Goal: Task Accomplishment & Management: Complete application form

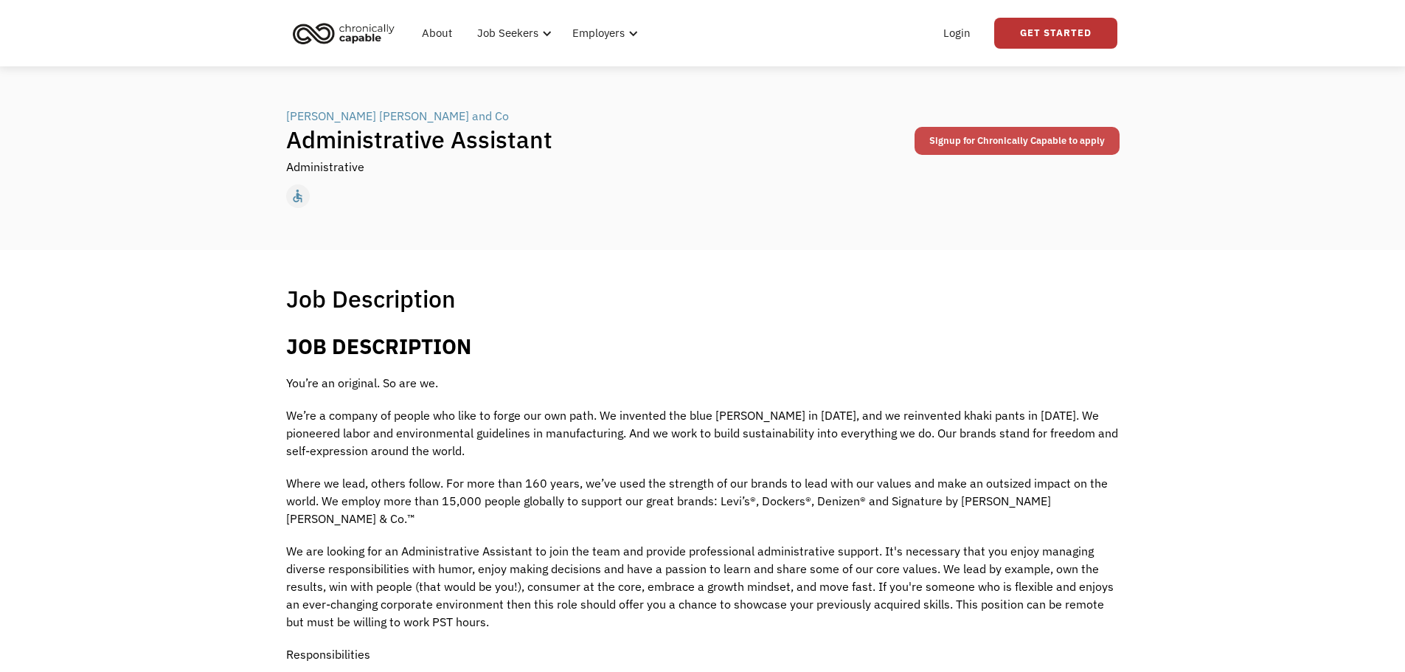
click at [995, 150] on link "Signup for Chronically Capable to apply" at bounding box center [1017, 141] width 205 height 28
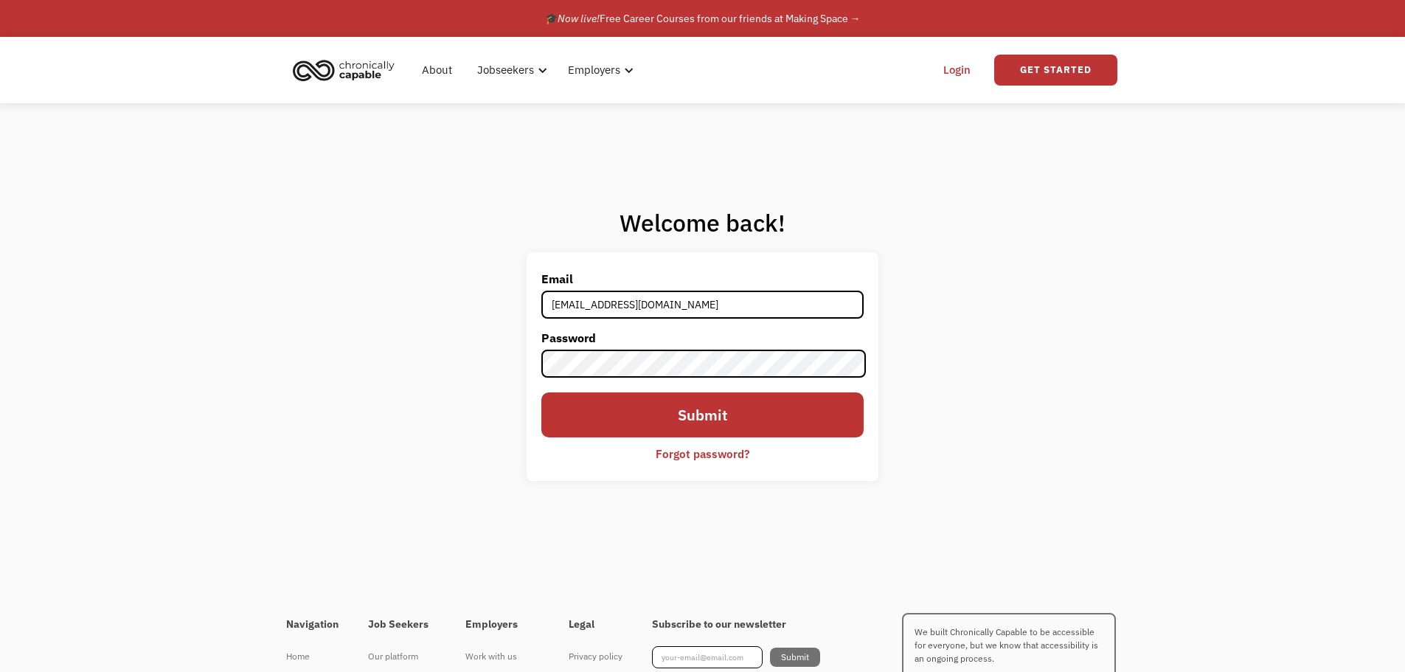
type input "[EMAIL_ADDRESS][DOMAIN_NAME]"
click at [541, 392] on input "Submit" at bounding box center [702, 414] width 322 height 44
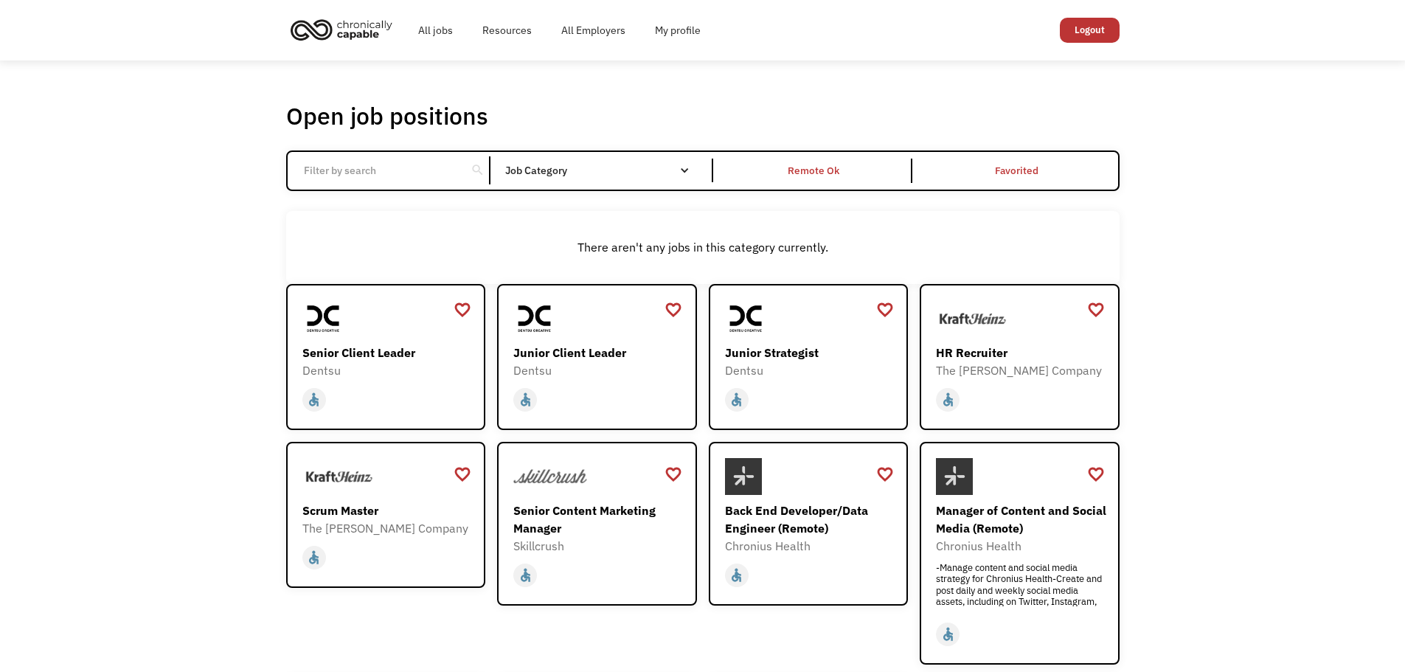
click at [361, 171] on input "Email Form" at bounding box center [377, 170] width 165 height 28
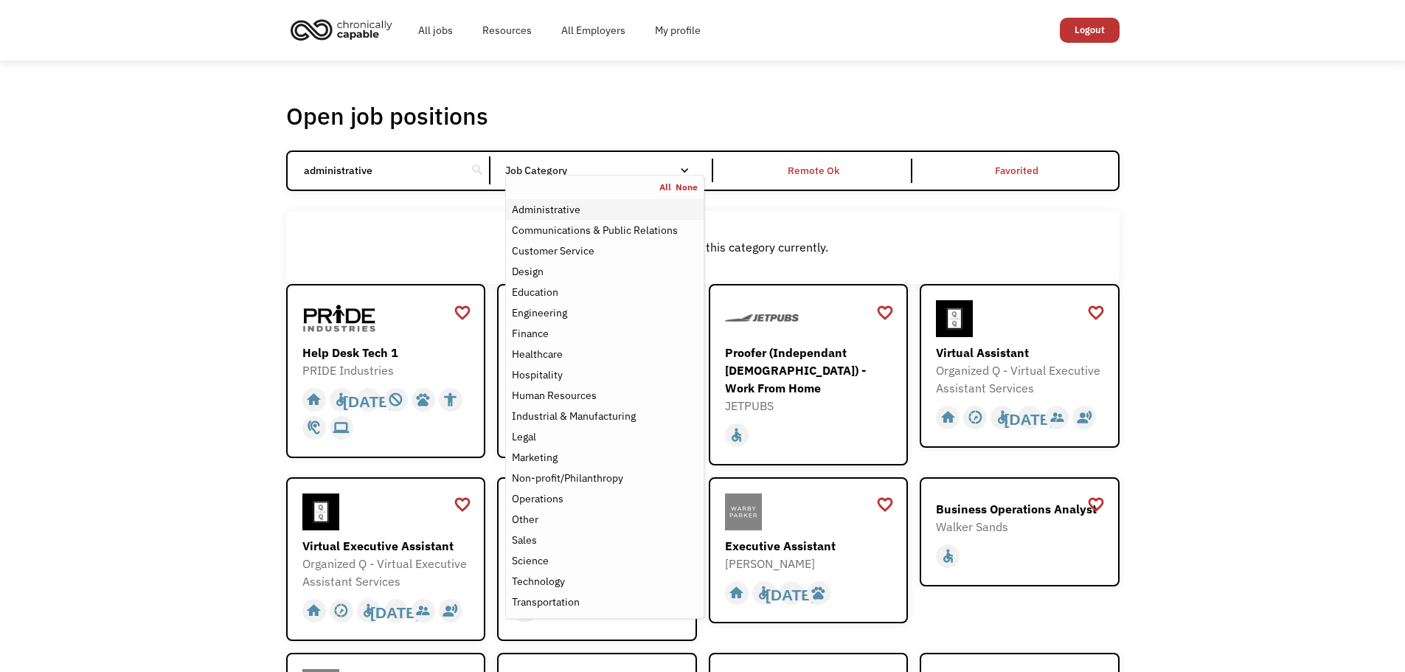
type input "administrative"
click at [623, 200] on link "Administrative" at bounding box center [604, 209] width 197 height 21
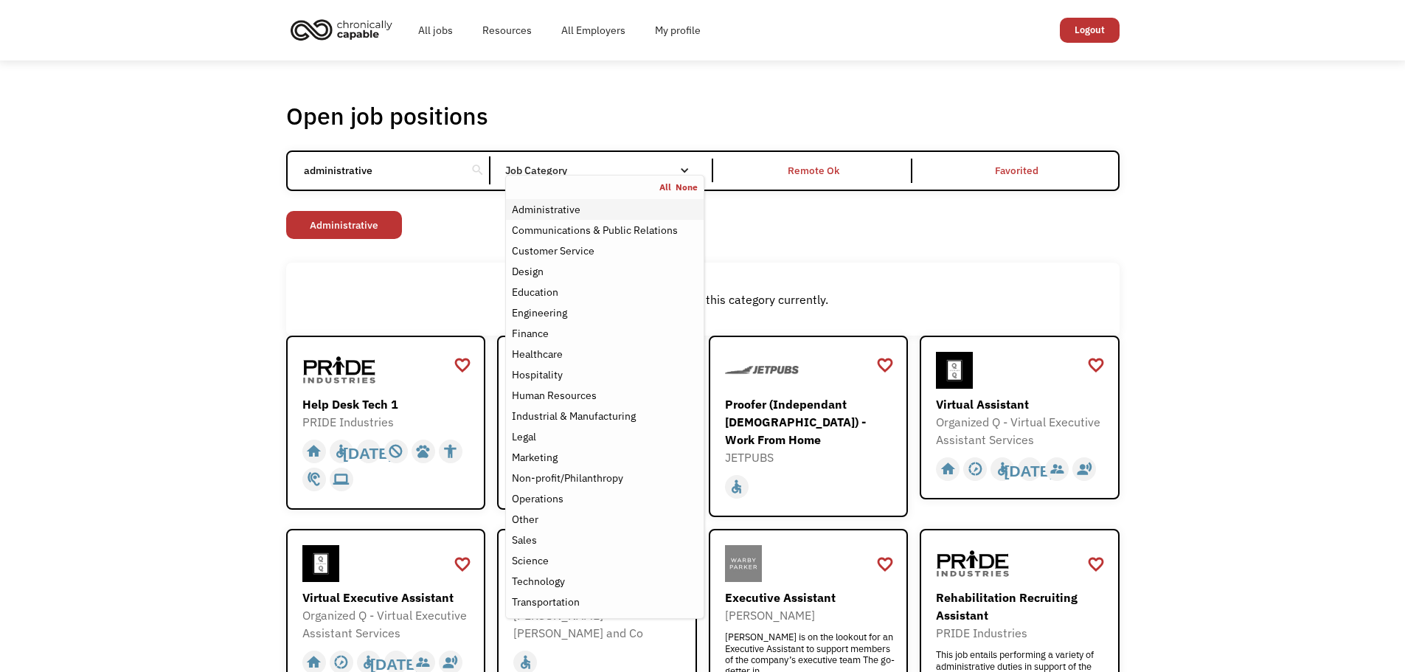
click at [550, 210] on div "Administrative" at bounding box center [546, 210] width 69 height 18
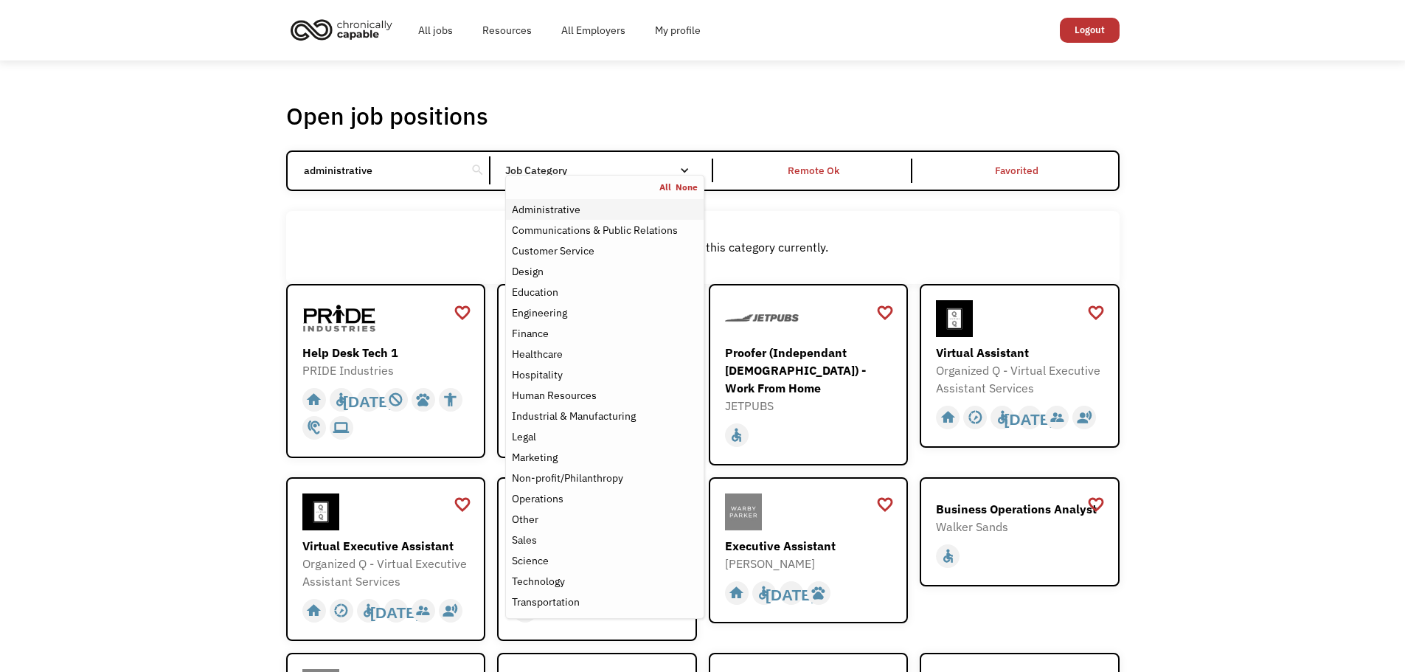
click at [556, 207] on div "Administrative" at bounding box center [546, 210] width 69 height 18
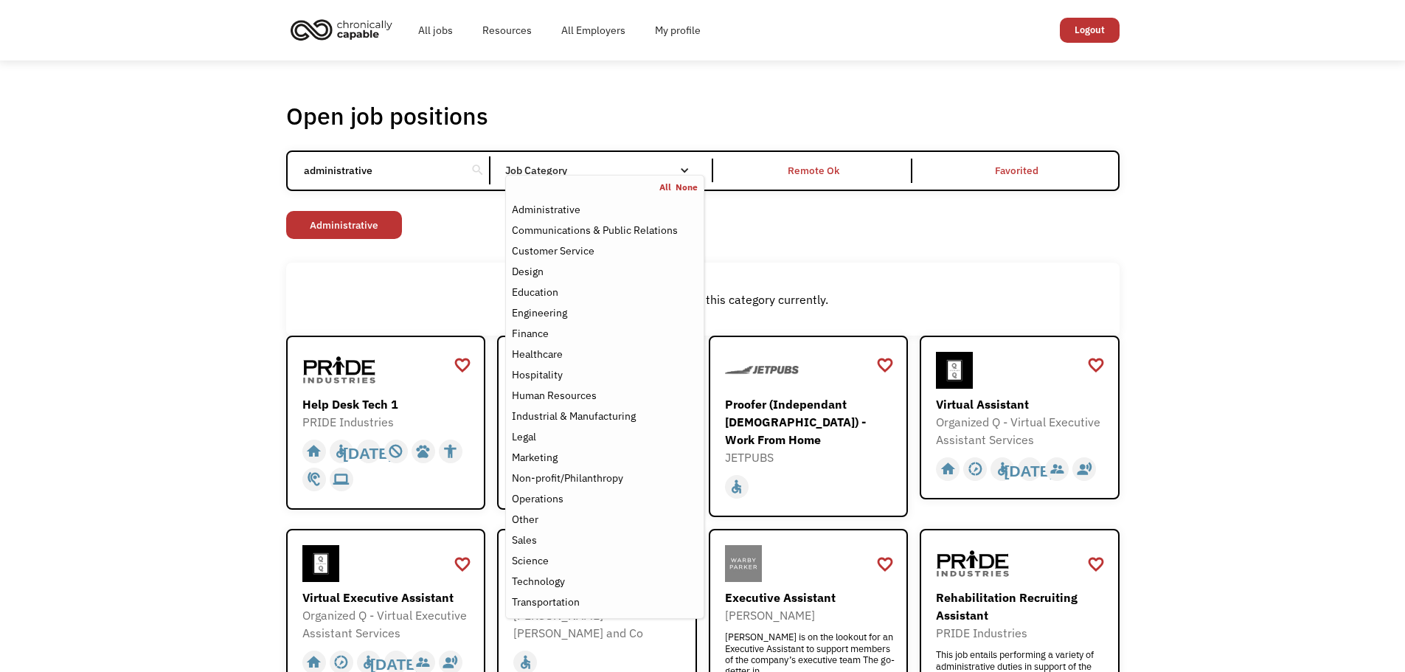
click at [1037, 222] on div "Non-profit/Philanthropy Other Transportation Technology Science Sales Operation…" at bounding box center [703, 227] width 834 height 32
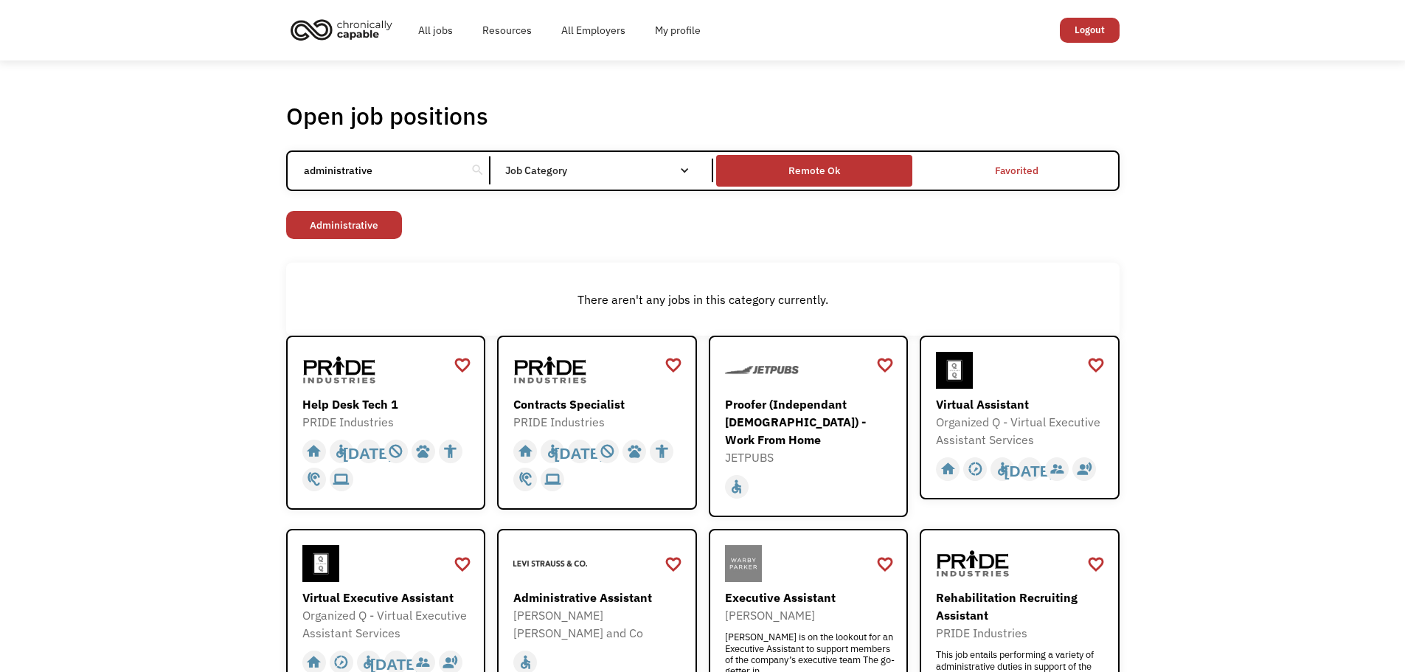
click at [817, 172] on div "Remote Ok" at bounding box center [815, 171] width 52 height 18
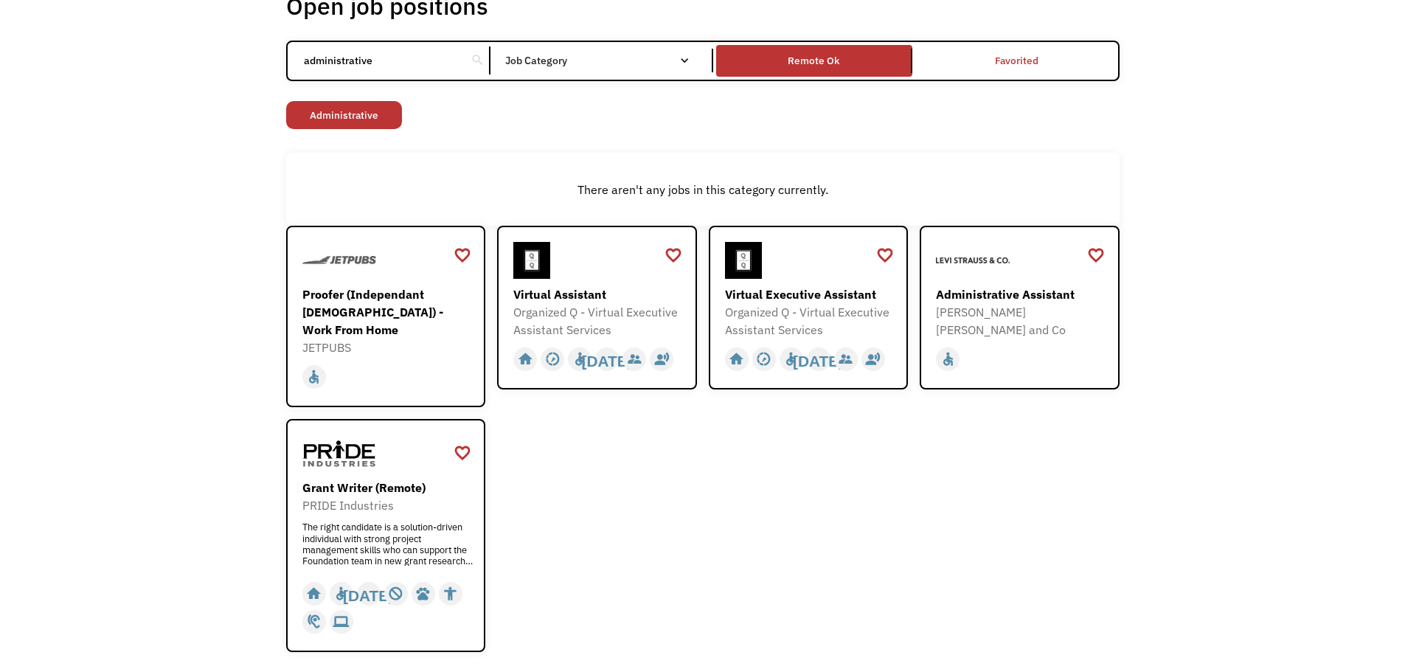
scroll to position [111, 0]
click at [1014, 338] on div "home slow_motion_video accessible today not_interested supervisor_account recor…" at bounding box center [1021, 355] width 171 height 35
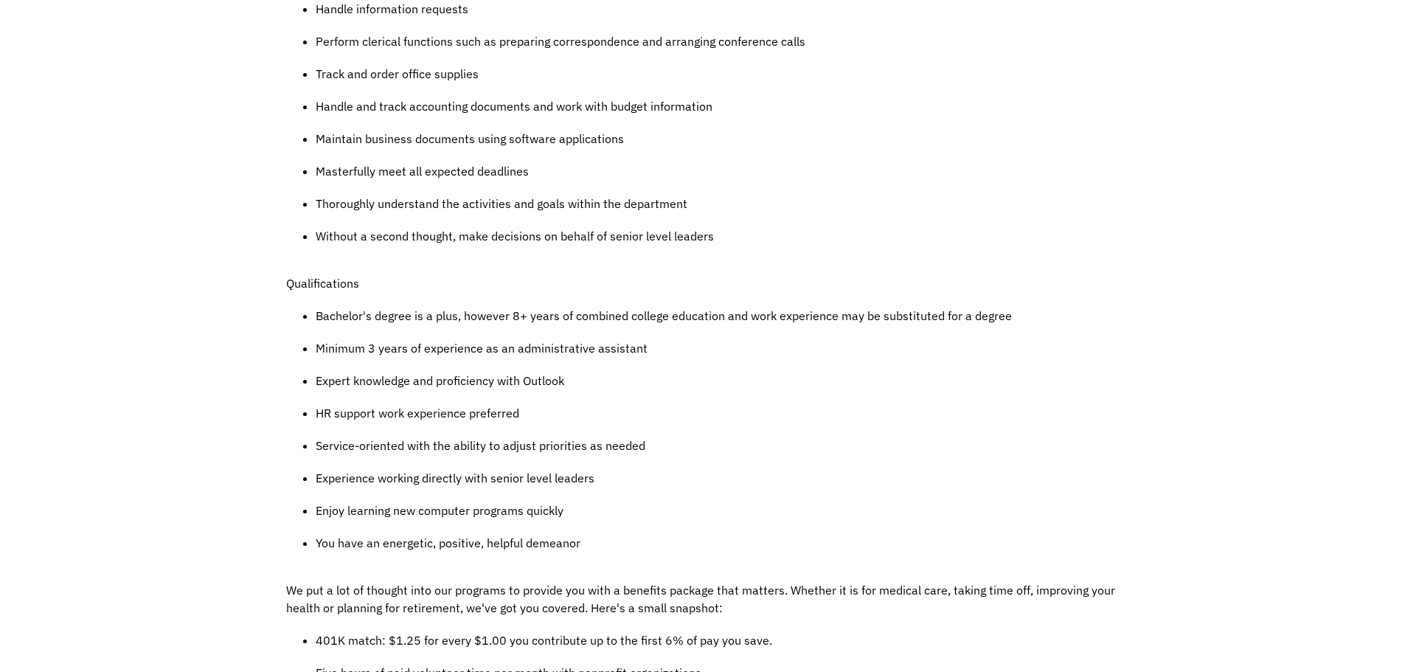
scroll to position [812, 0]
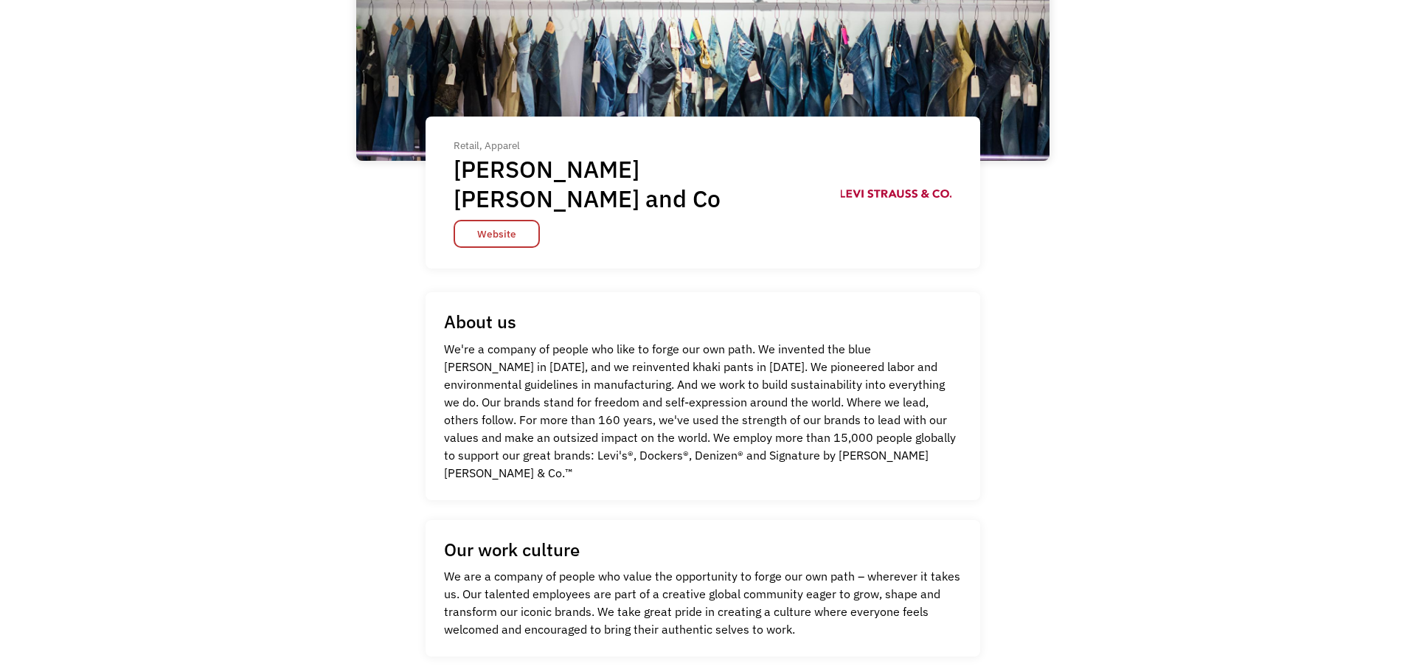
scroll to position [221, 0]
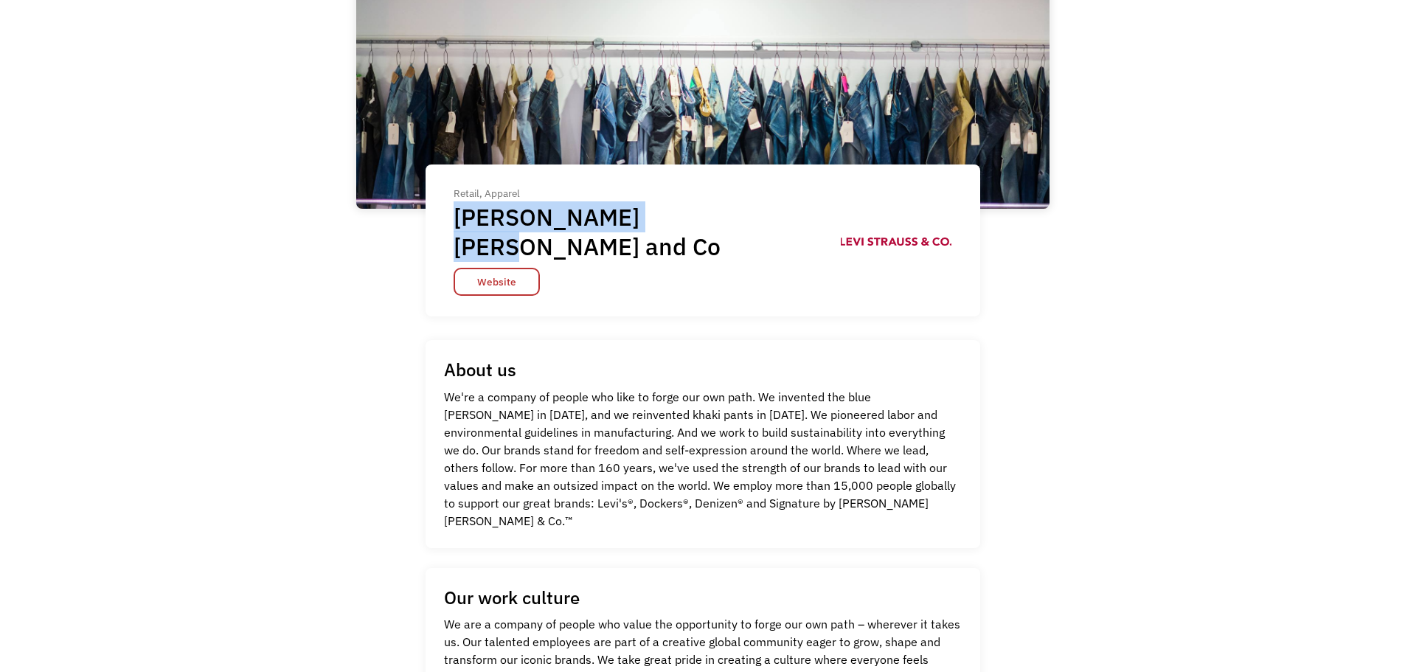
drag, startPoint x: 665, startPoint y: 215, endPoint x: 453, endPoint y: 210, distance: 212.5
click at [454, 210] on div "Retail, Apparel [PERSON_NAME] [PERSON_NAME] and Co Website" at bounding box center [648, 239] width 388 height 111
